Goal: Go to known website: Access a specific website the user already knows

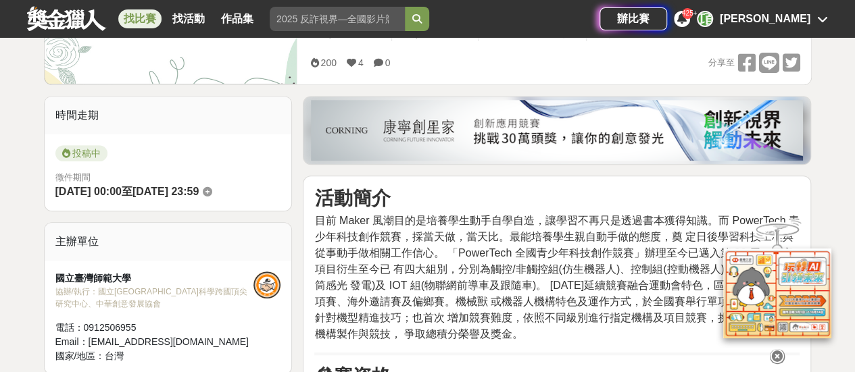
scroll to position [338, 0]
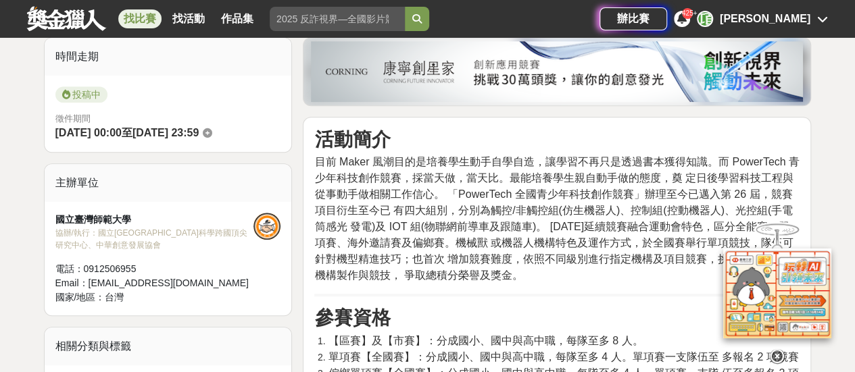
click at [770, 349] on icon at bounding box center [777, 348] width 15 height 15
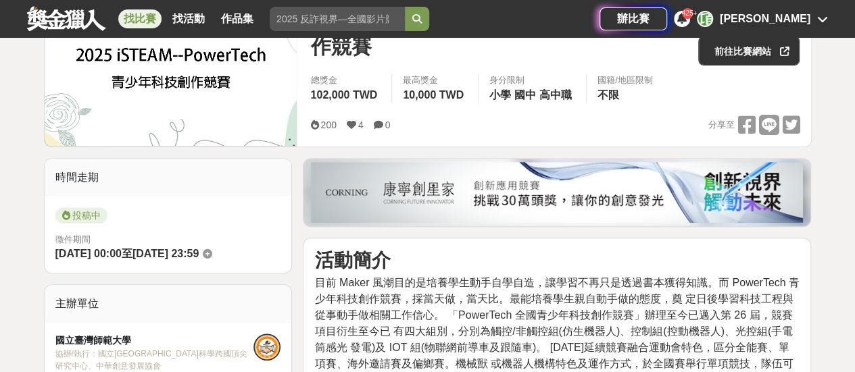
scroll to position [68, 0]
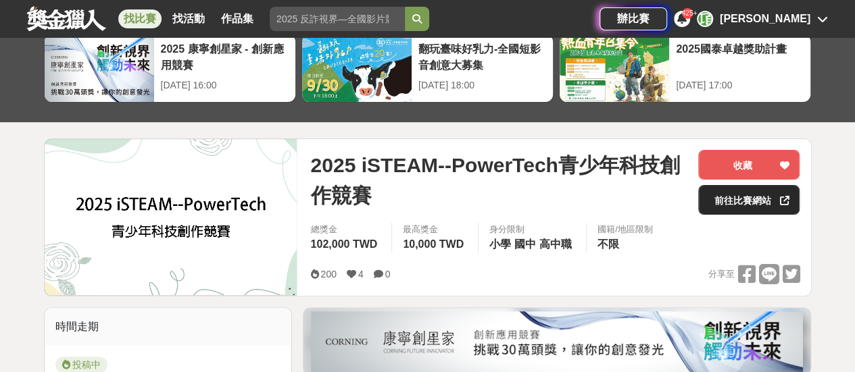
click at [755, 203] on link "前往比賽網站" at bounding box center [748, 200] width 101 height 30
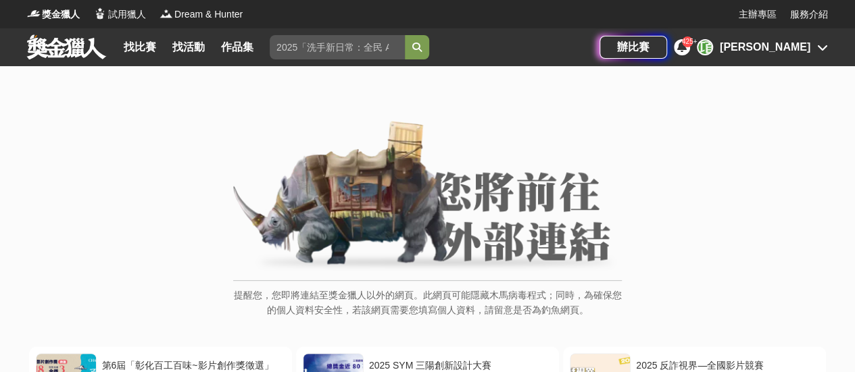
scroll to position [203, 0]
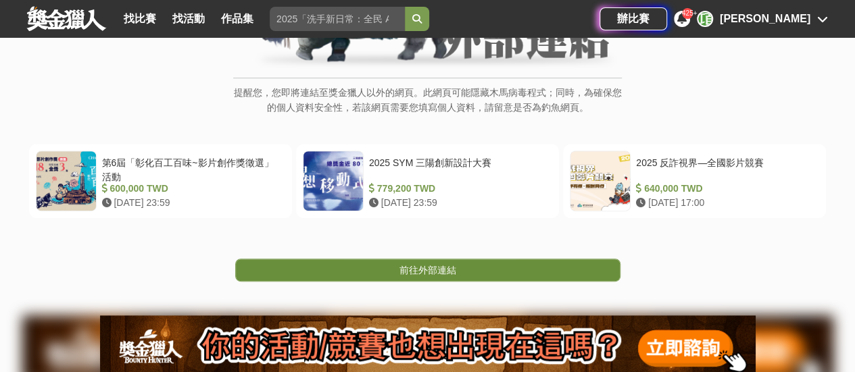
click at [446, 265] on span "前往外部連結" at bounding box center [427, 270] width 57 height 11
